Goal: Navigation & Orientation: Find specific page/section

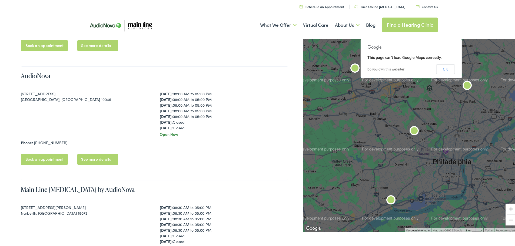
scroll to position [216, 0]
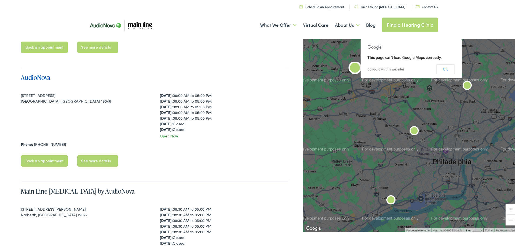
click at [47, 76] on link "AudioNova" at bounding box center [35, 76] width 29 height 9
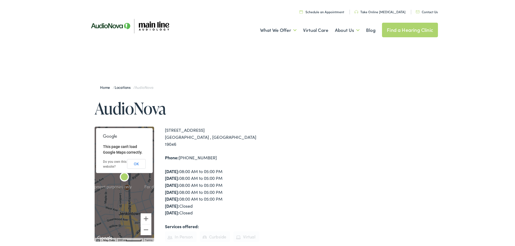
click at [418, 33] on link "Find a Hearing Clinic" at bounding box center [410, 29] width 56 height 15
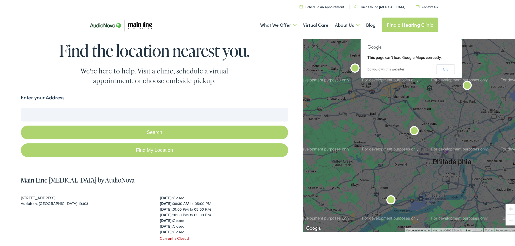
click at [265, 95] on div "Enter your Address" at bounding box center [154, 98] width 267 height 11
click at [206, 205] on div "Monday: Closed Tuesday: 08:30 AM to 05:00 PM Wednesday: 01:00 PM to 05:00 PM Th…" at bounding box center [224, 214] width 128 height 40
click at [241, 211] on div "Monday: Closed Tuesday: 08:30 AM to 05:00 PM Wednesday: 01:00 PM to 05:00 PM Th…" at bounding box center [224, 214] width 128 height 40
click at [236, 210] on div "Monday: Closed Tuesday: 08:30 AM to 05:00 PM Wednesday: 01:00 PM to 05:00 PM Th…" at bounding box center [224, 214] width 128 height 40
click at [76, 101] on div "Enter your Address" at bounding box center [154, 98] width 267 height 11
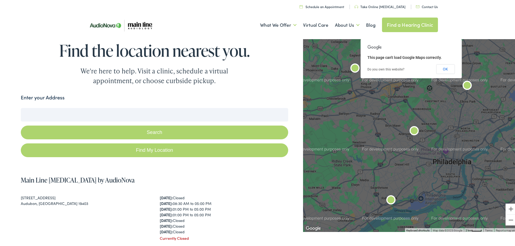
click at [68, 120] on input "Enter your Address" at bounding box center [154, 114] width 267 height 14
click at [75, 113] on input "Enter your Address" at bounding box center [154, 114] width 267 height 14
click at [114, 133] on button "Search" at bounding box center [154, 132] width 267 height 14
drag, startPoint x: 508, startPoint y: 129, endPoint x: 503, endPoint y: 127, distance: 5.4
click at [506, 130] on div at bounding box center [411, 133] width 216 height 195
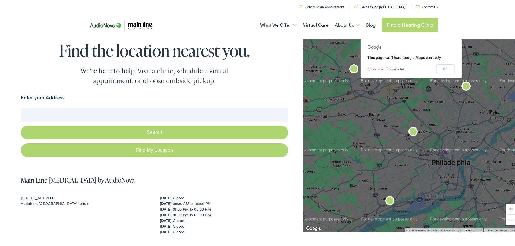
click at [143, 24] on img at bounding box center [120, 24] width 78 height 26
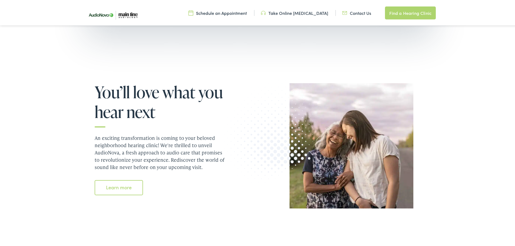
scroll to position [513, 0]
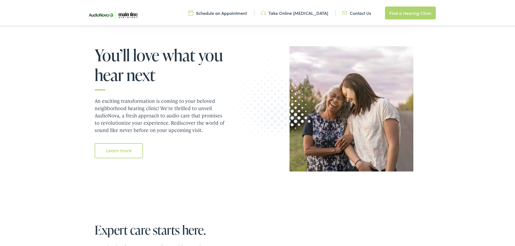
click at [327, 54] on img at bounding box center [272, 91] width 116 height 119
